Goal: Task Accomplishment & Management: Use online tool/utility

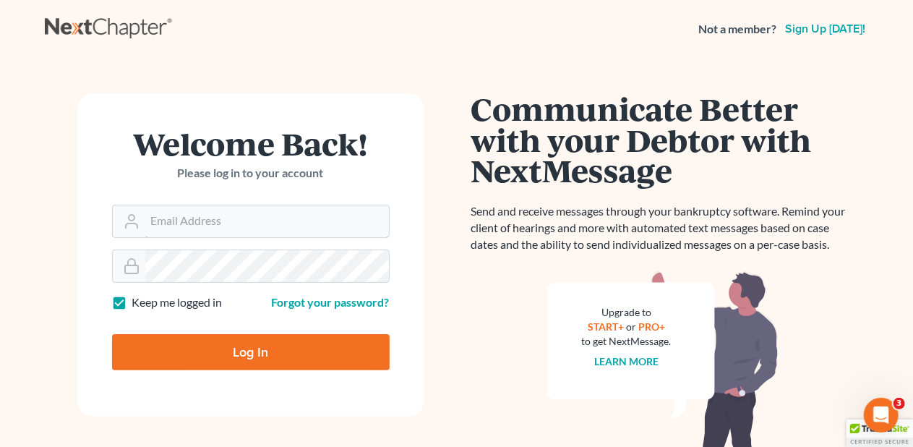
type input "JamesCerboneEsq@gmail.com"
click at [254, 353] on input "Log In" at bounding box center [251, 352] width 278 height 36
type input "Thinking..."
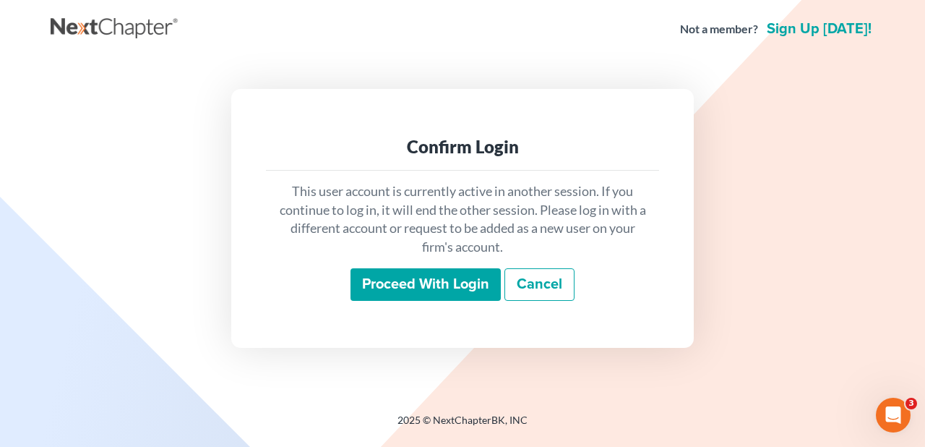
click at [423, 288] on input "Proceed with login" at bounding box center [426, 284] width 150 height 33
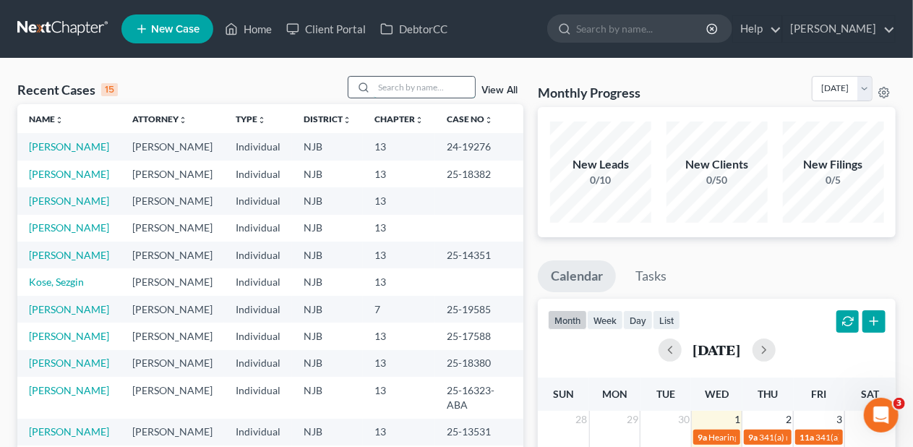
click at [389, 84] on input "search" at bounding box center [424, 87] width 101 height 21
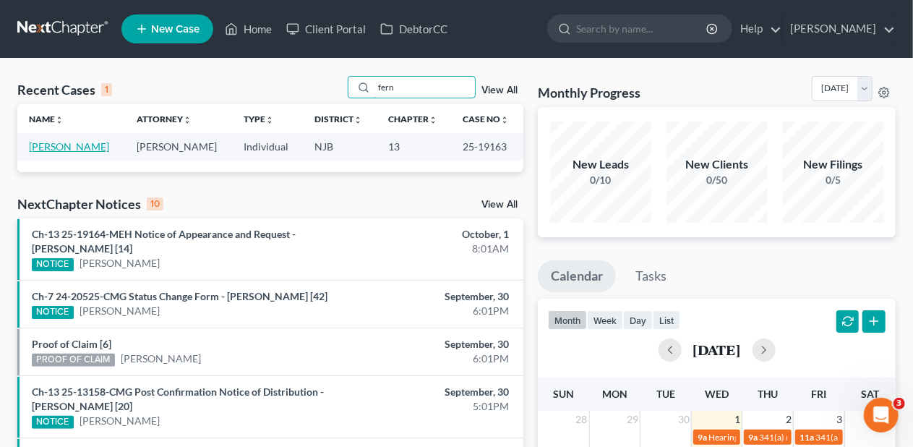
type input "fern"
click at [52, 147] on link "[PERSON_NAME]" at bounding box center [69, 146] width 80 height 12
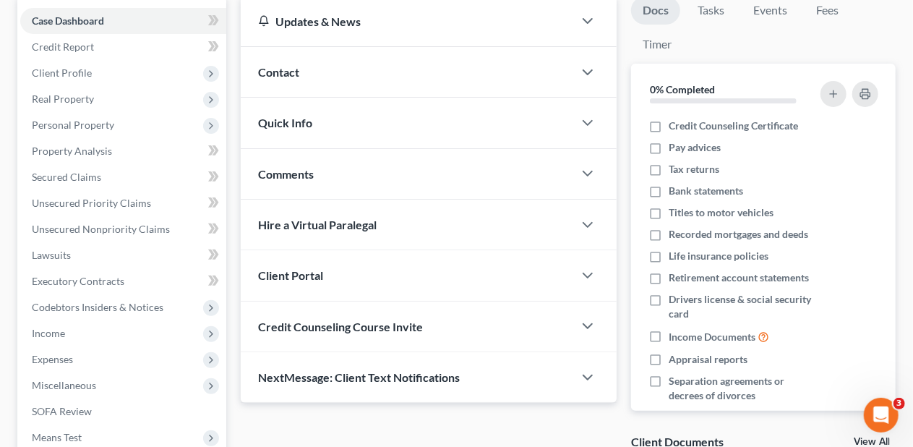
scroll to position [145, 0]
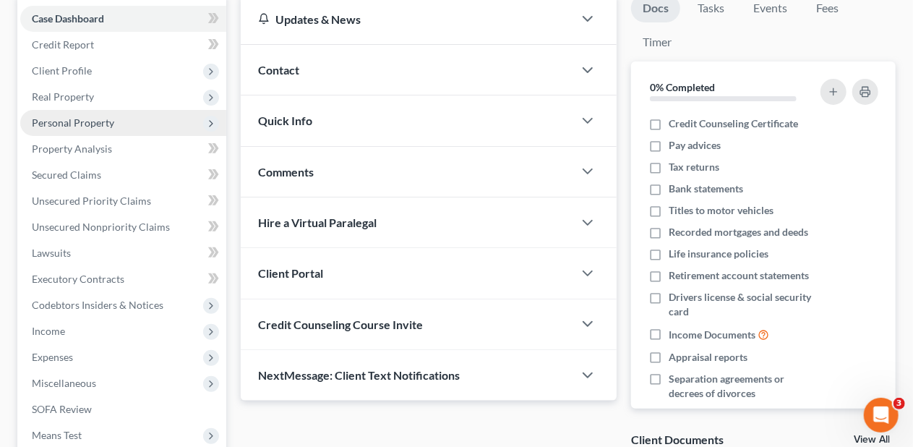
click at [101, 125] on span "Personal Property" at bounding box center [73, 122] width 82 height 12
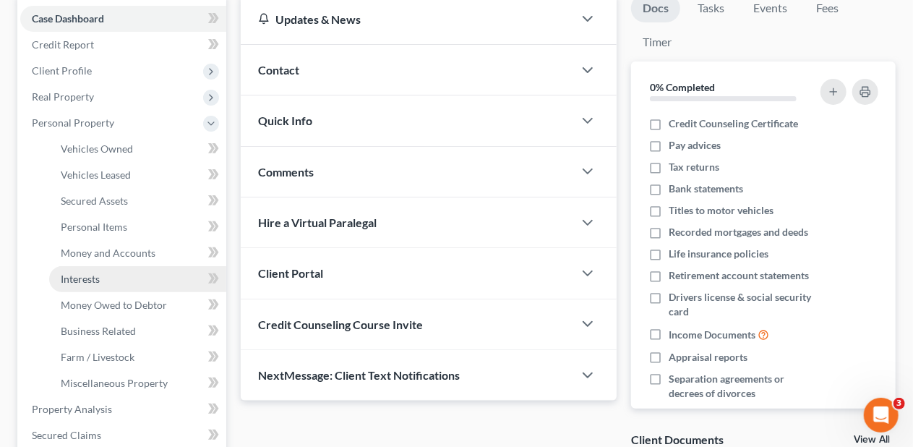
click at [114, 280] on link "Interests" at bounding box center [137, 279] width 177 height 26
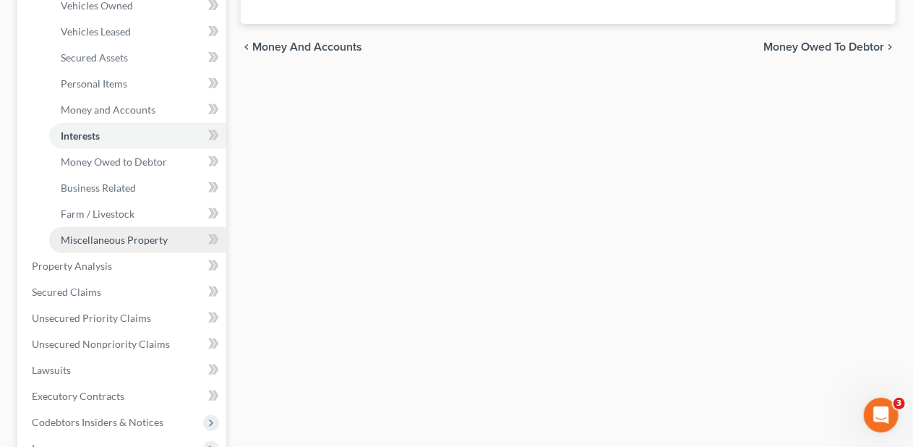
scroll to position [289, 0]
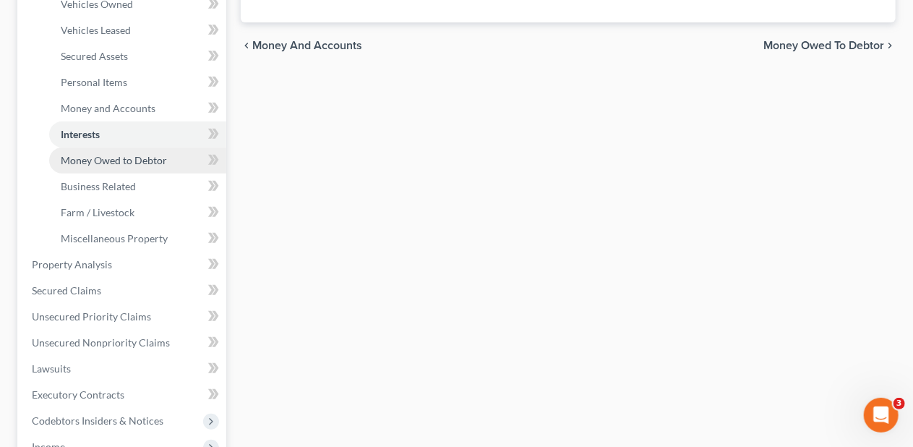
click at [135, 155] on span "Money Owed to Debtor" at bounding box center [114, 160] width 106 height 12
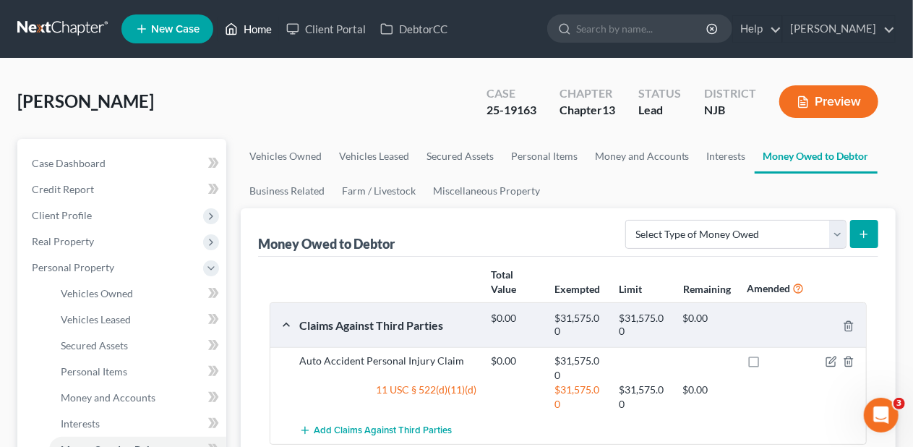
click at [259, 28] on link "Home" at bounding box center [248, 29] width 61 height 26
